Goal: Task Accomplishment & Management: Manage account settings

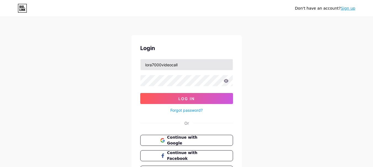
drag, startPoint x: 162, startPoint y: 65, endPoint x: 185, endPoint y: 67, distance: 22.4
click at [185, 67] on input "lora7000videocall" at bounding box center [186, 64] width 92 height 11
click at [197, 69] on input "lora7000" at bounding box center [186, 64] width 92 height 11
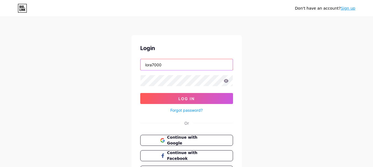
click at [180, 67] on input "lora7000" at bounding box center [186, 64] width 92 height 11
paste input "07"
type input "lora700007"
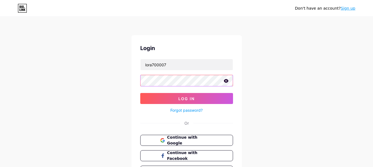
click at [140, 93] on button "Log In" at bounding box center [186, 98] width 93 height 11
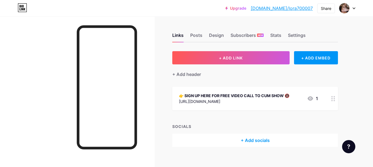
click at [243, 103] on div "[URL][DOMAIN_NAME]" at bounding box center [234, 102] width 110 height 6
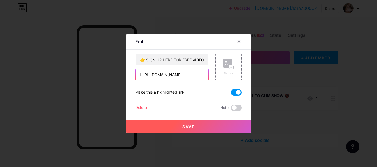
click at [190, 76] on input "[URL][DOMAIN_NAME]" at bounding box center [171, 74] width 73 height 11
click at [170, 76] on input "text" at bounding box center [171, 74] width 73 height 11
paste input "[URL][DOMAIN_NAME]"
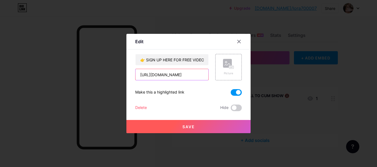
scroll to position [0, 49]
type input "[URL][DOMAIN_NAME]"
click at [192, 131] on button "Save" at bounding box center [188, 126] width 124 height 13
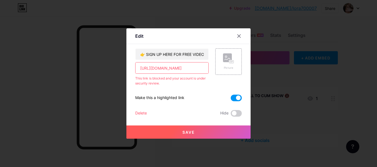
click at [169, 71] on input "[URL][DOMAIN_NAME]" at bounding box center [171, 68] width 73 height 11
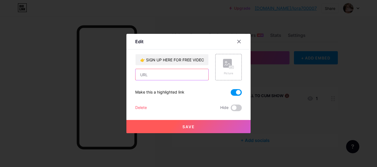
click at [158, 78] on input "text" at bounding box center [171, 74] width 73 height 11
paste input "[URL][DOMAIN_NAME]"
type input "[URL][DOMAIN_NAME]"
click at [185, 130] on button "Save" at bounding box center [188, 126] width 124 height 13
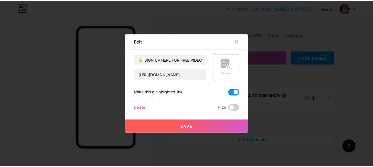
scroll to position [0, 0]
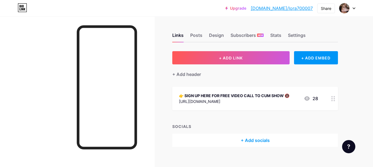
click at [216, 106] on div "👉 SIGN UP HERE FOR FREE VIDEO CALL TO CUM SHOW 🔞 [URL][DOMAIN_NAME] 28" at bounding box center [254, 99] width 165 height 24
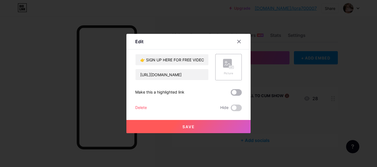
click at [234, 92] on span at bounding box center [236, 92] width 11 height 7
click at [231, 94] on input "checkbox" at bounding box center [231, 94] width 0 height 0
click at [191, 130] on button "Save" at bounding box center [188, 126] width 124 height 13
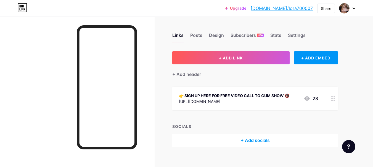
click at [353, 7] on div at bounding box center [347, 8] width 16 height 10
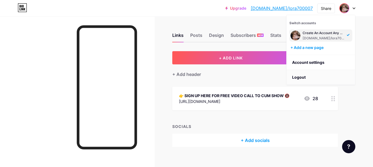
click at [306, 79] on li "Logout" at bounding box center [320, 77] width 68 height 15
